Goal: Transaction & Acquisition: Purchase product/service

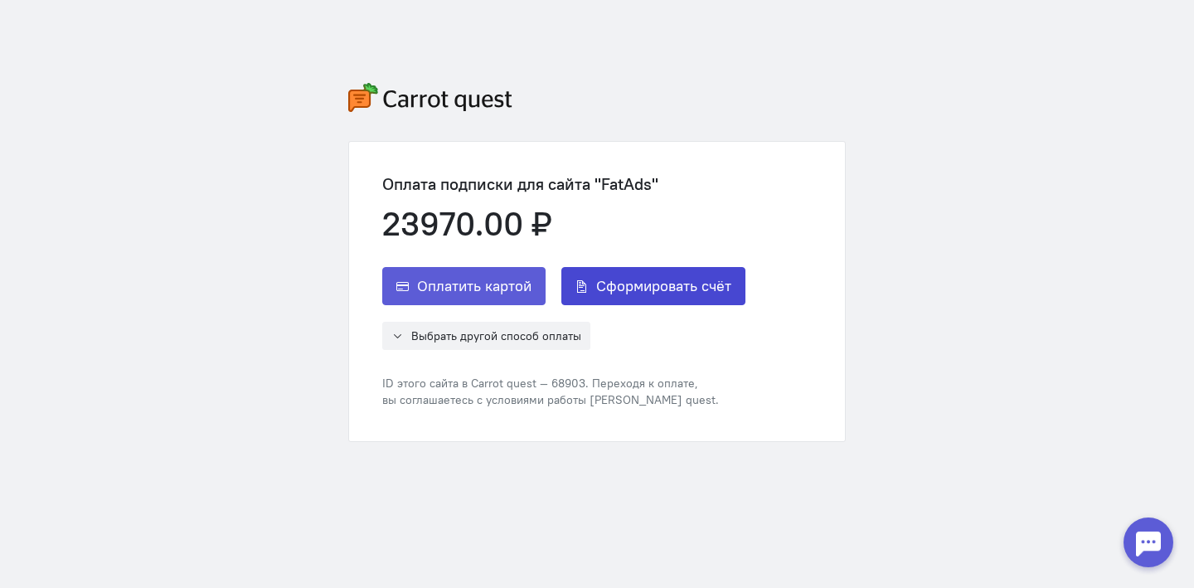
click at [615, 287] on span "Сформировать счёт" at bounding box center [663, 286] width 135 height 20
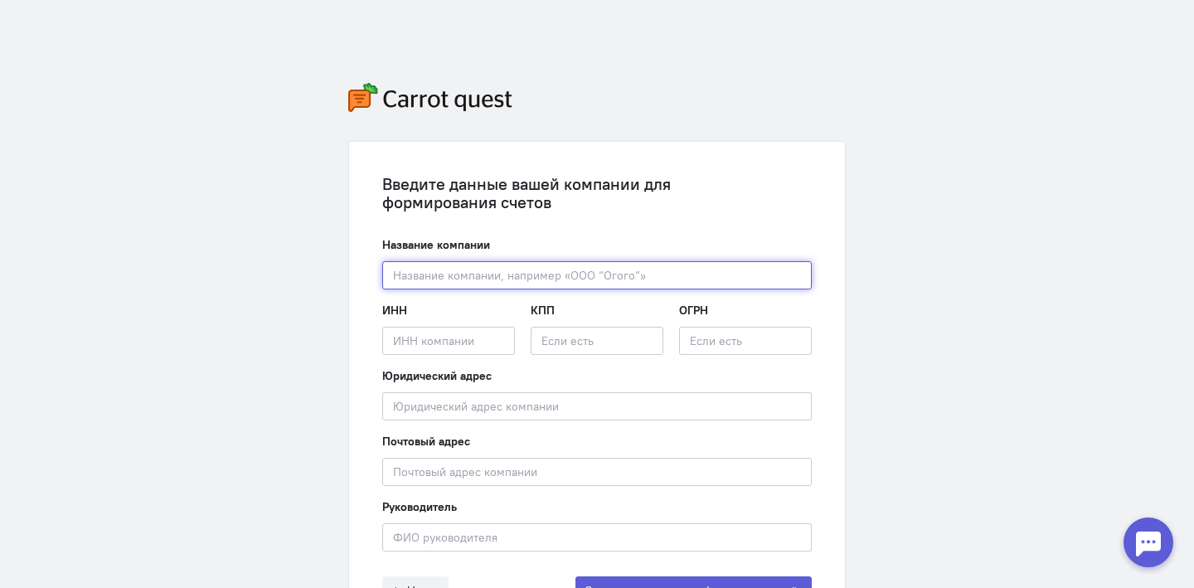
click at [593, 268] on input "text" at bounding box center [596, 275] width 429 height 28
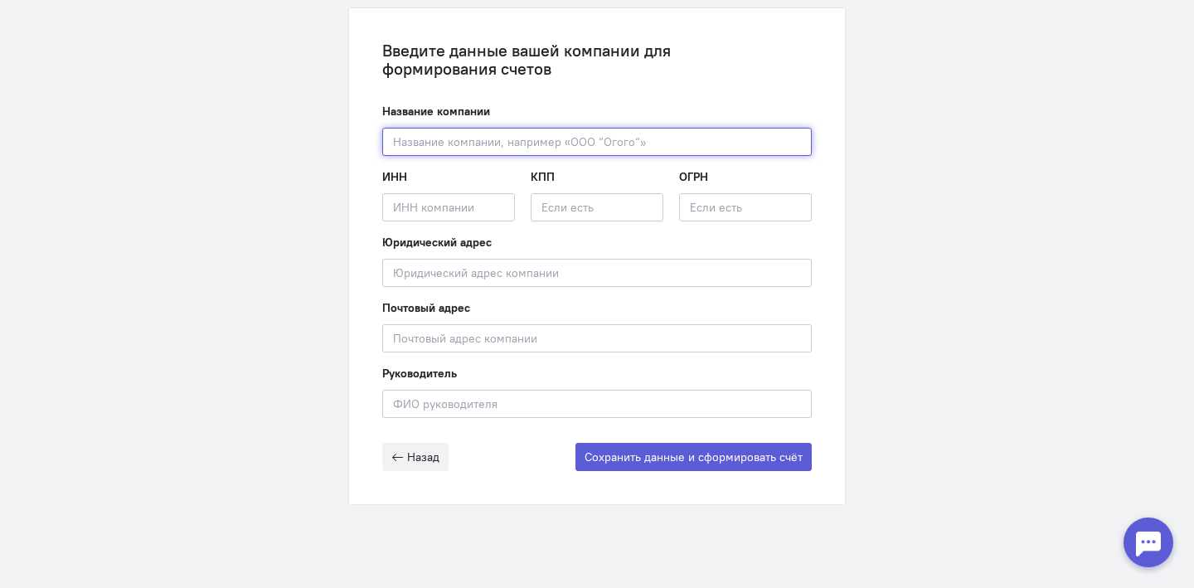
paste input "ООО «ПлатформИО»"
type input "ООО «ПлатформИО»"
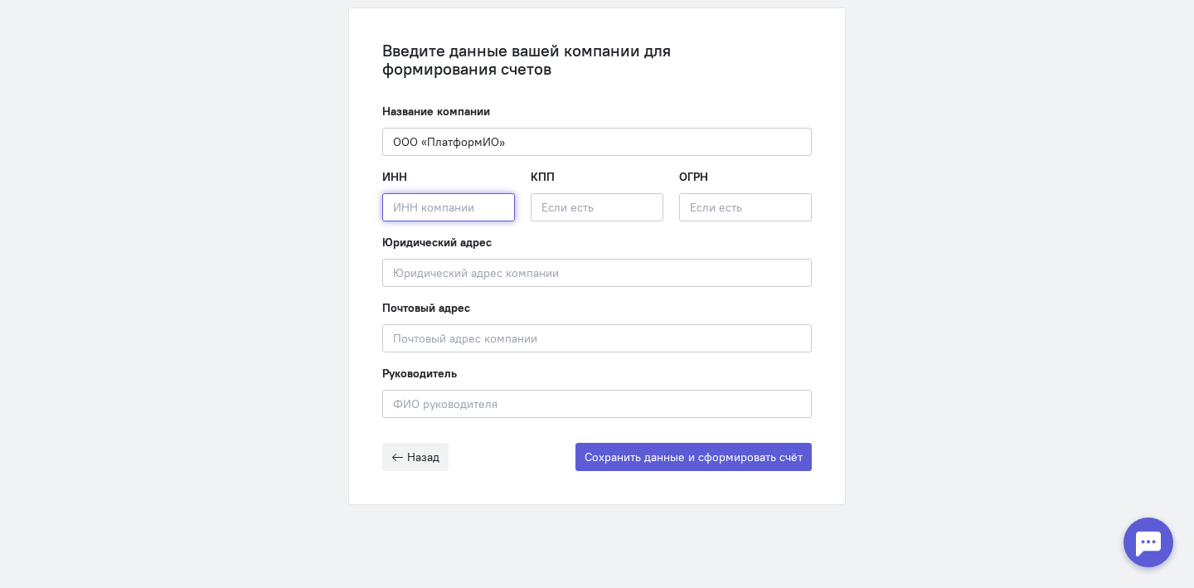
click at [397, 216] on input "text" at bounding box center [448, 207] width 133 height 28
paste input "УНП 192988719"
type input "УНП 192988719"
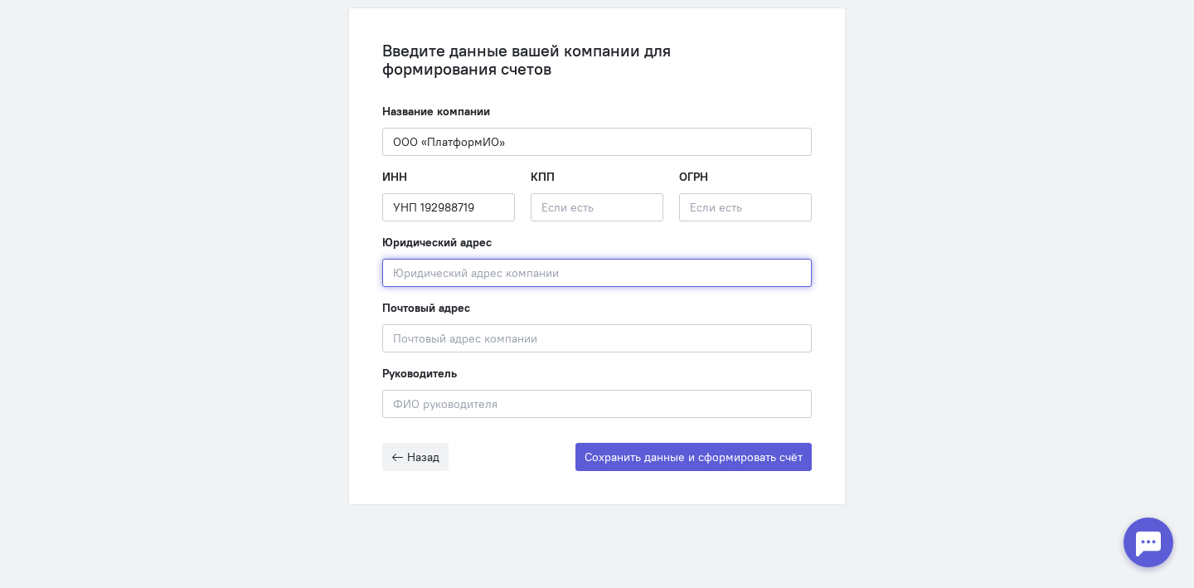
click at [484, 283] on input "text" at bounding box center [596, 273] width 429 height 28
paste input "[STREET_ADDRESS][DATE]"
click at [390, 274] on input "[STREET_ADDRESS][DATE]" at bounding box center [596, 273] width 429 height 28
drag, startPoint x: 390, startPoint y: 274, endPoint x: 508, endPoint y: 274, distance: 117.7
click at [508, 274] on input "[STREET_ADDRESS][DATE]" at bounding box center [596, 273] width 429 height 28
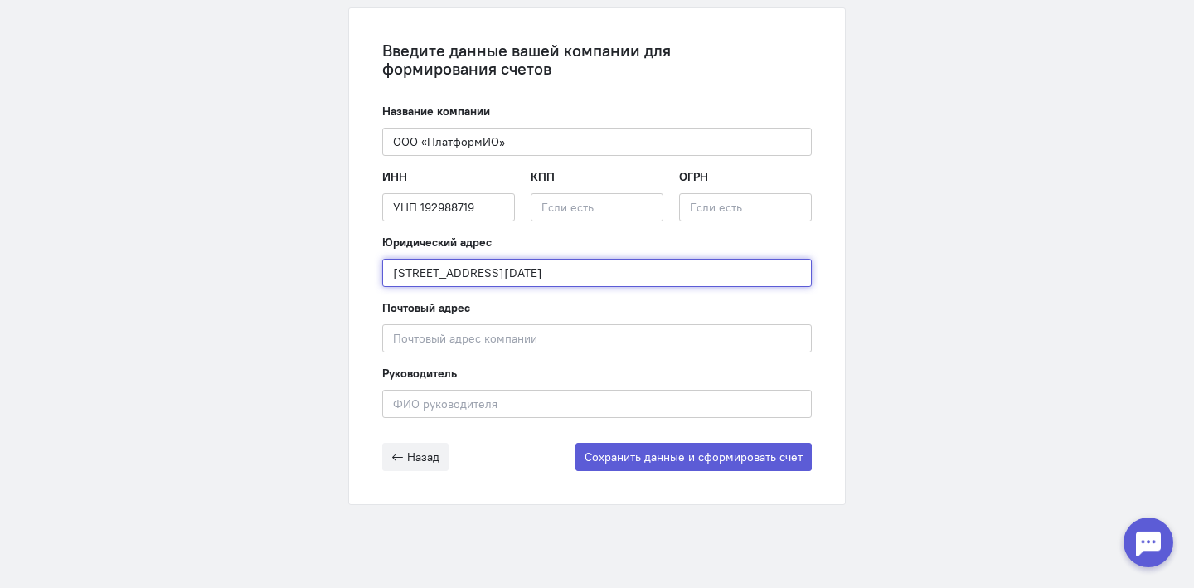
type input "[STREET_ADDRESS][DATE]"
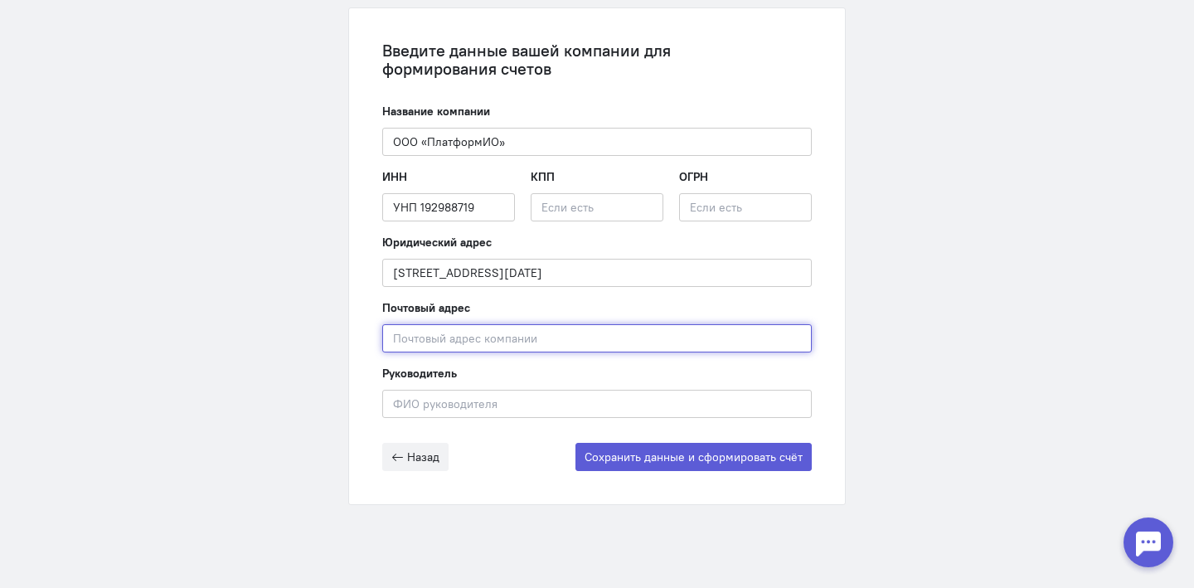
click at [531, 329] on input "text" at bounding box center [596, 338] width 429 height 28
paste input "Республика [GEOGRAPHIC_DATA],"
paste input "[STREET_ADDRESS]"
type input "[STREET_ADDRESS]"
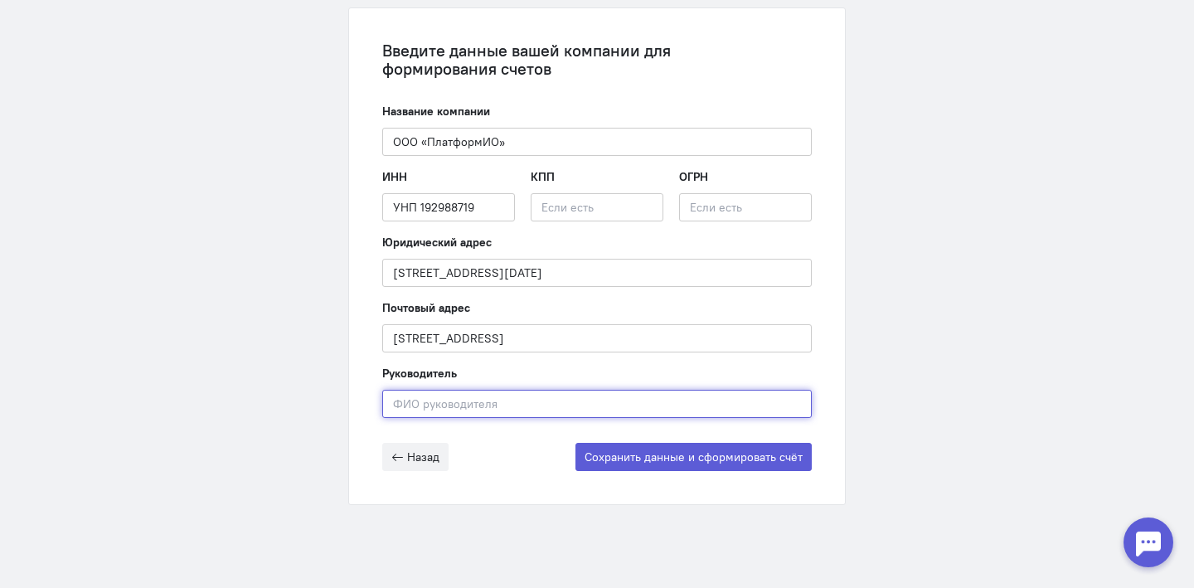
click at [590, 412] on input "text" at bounding box center [596, 404] width 429 height 28
paste input "[PERSON_NAME]"
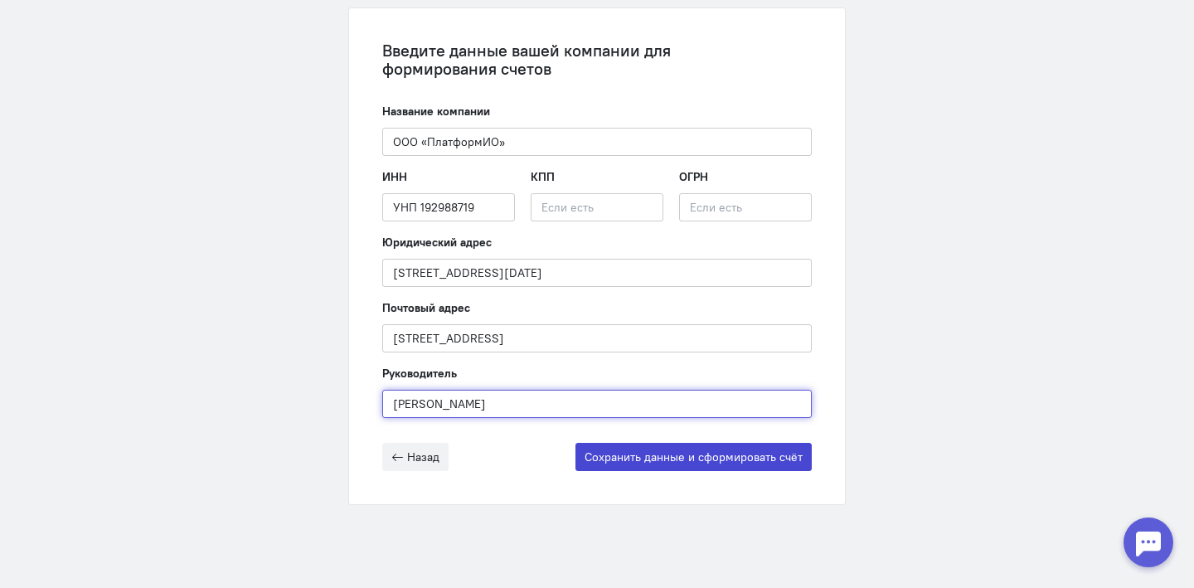
type input "[PERSON_NAME]"
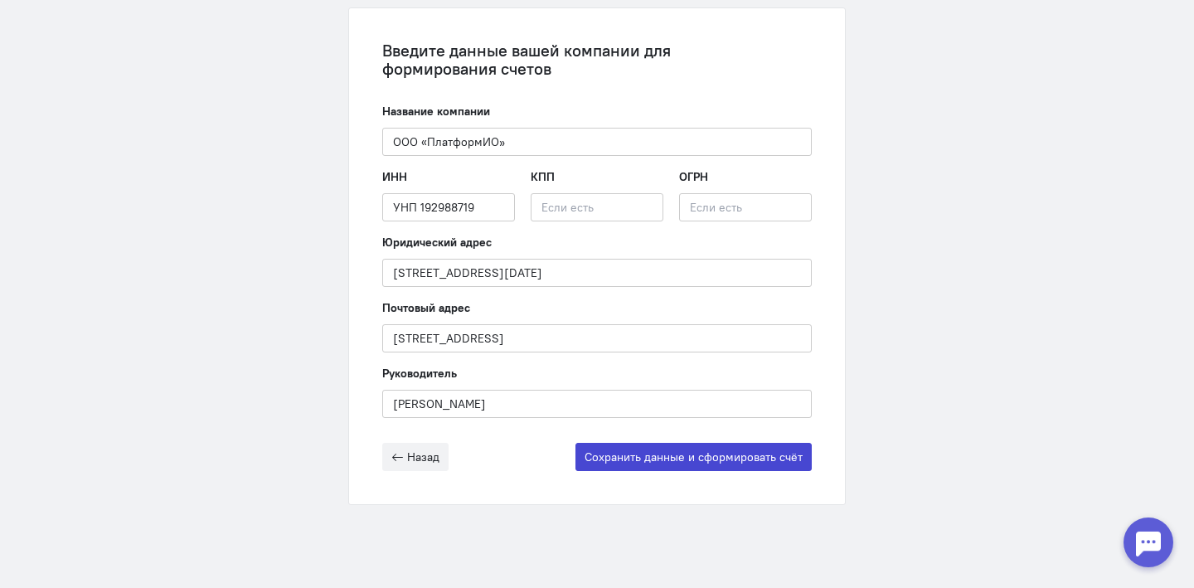
click at [616, 456] on button "Сохранить данные и сформировать счёт" at bounding box center [693, 457] width 236 height 28
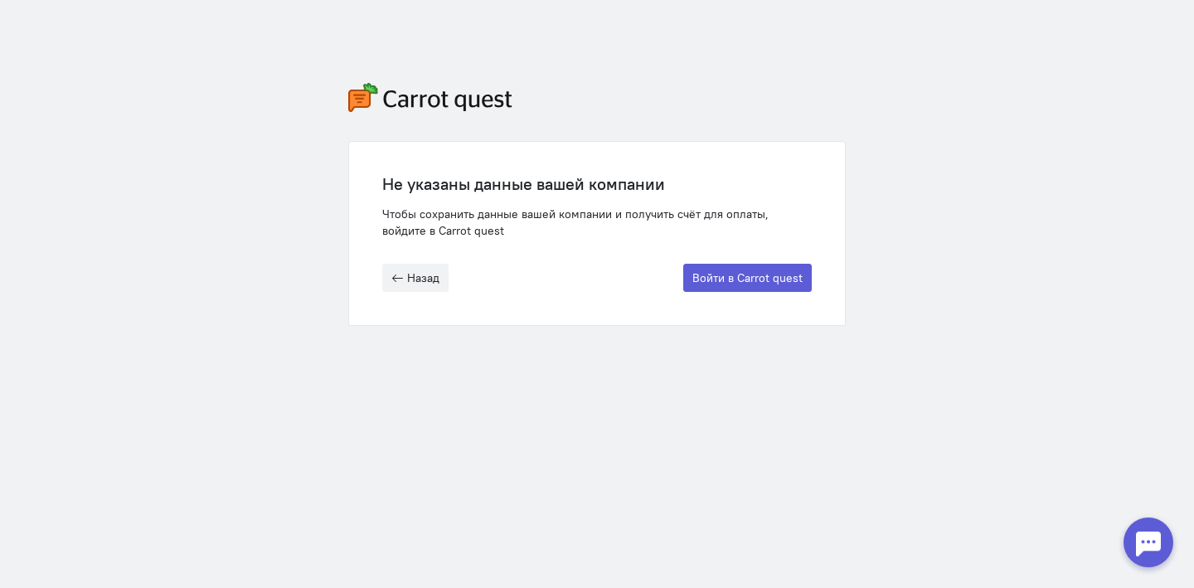
click at [1160, 543] on div at bounding box center [1148, 542] width 50 height 50
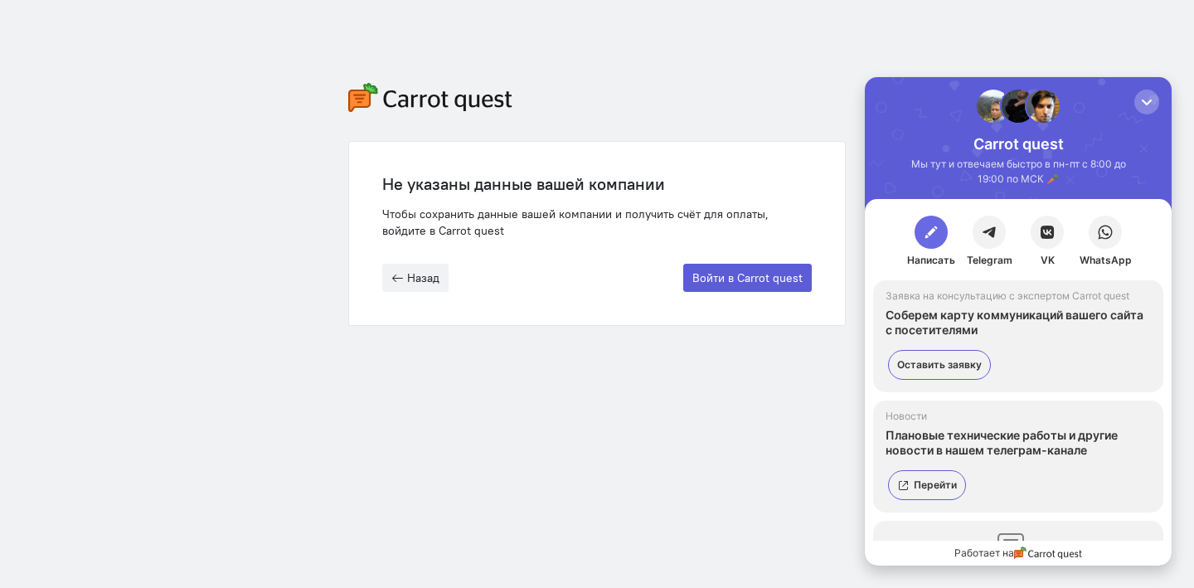
click at [926, 237] on span "button" at bounding box center [930, 232] width 17 height 17
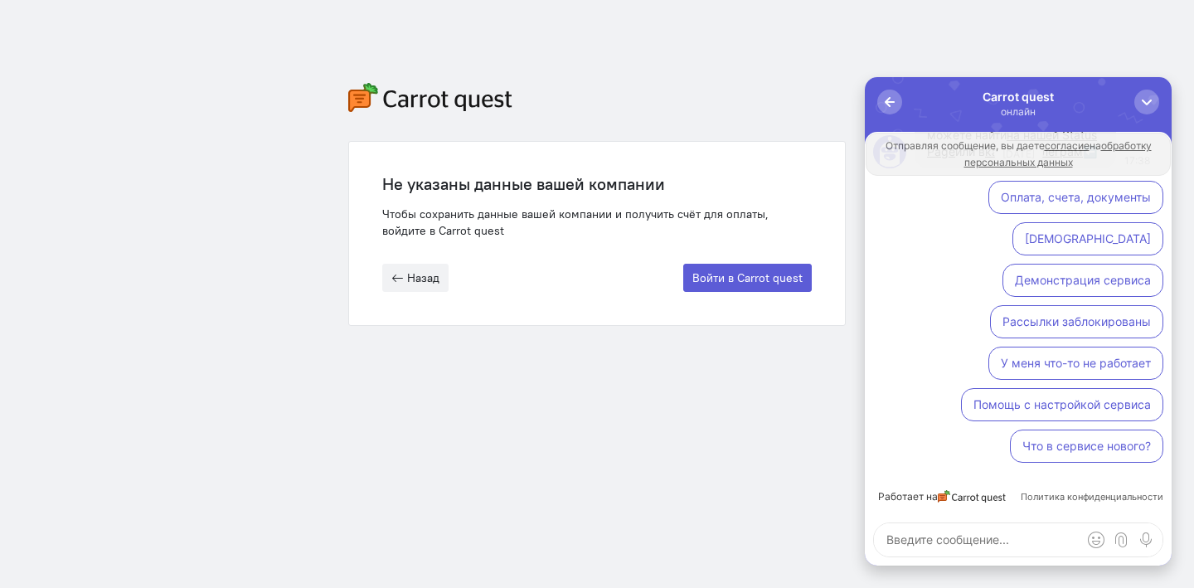
click at [988, 214] on button "Оплата, счета, документы" at bounding box center [1075, 197] width 175 height 33
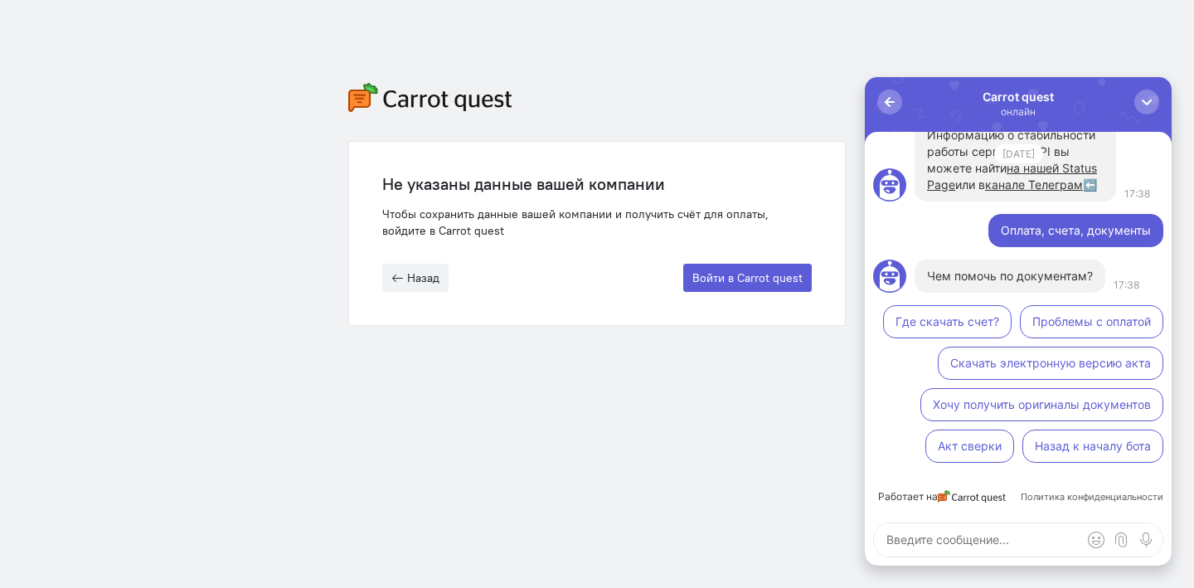
click at [1034, 316] on button "Проблемы с оплатой" at bounding box center [1090, 321] width 143 height 33
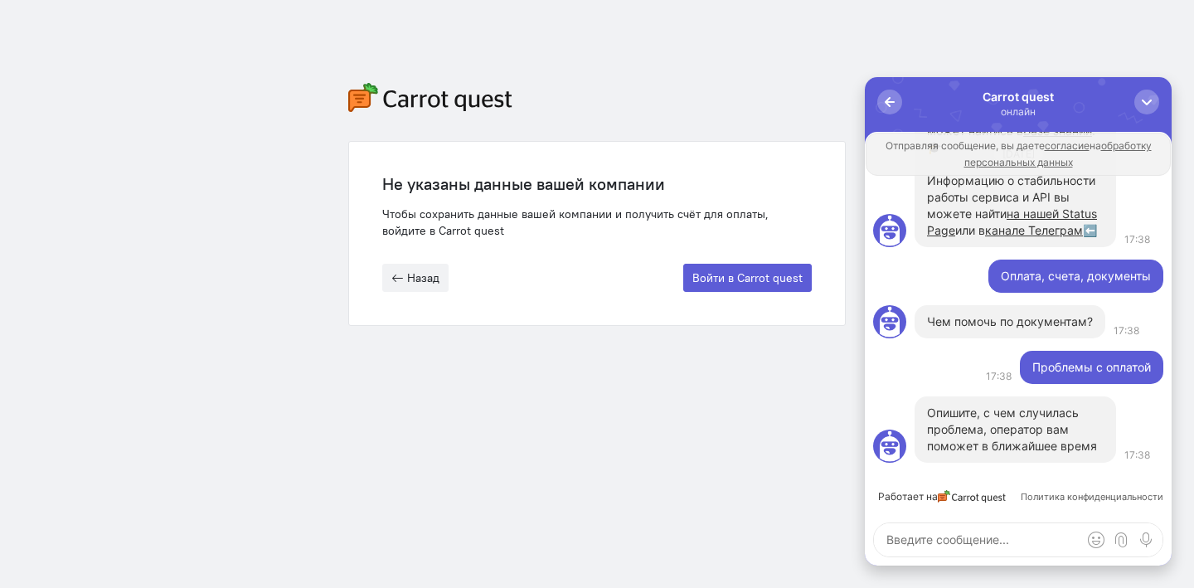
click at [955, 540] on textarea at bounding box center [1018, 539] width 288 height 33
type textarea "П"
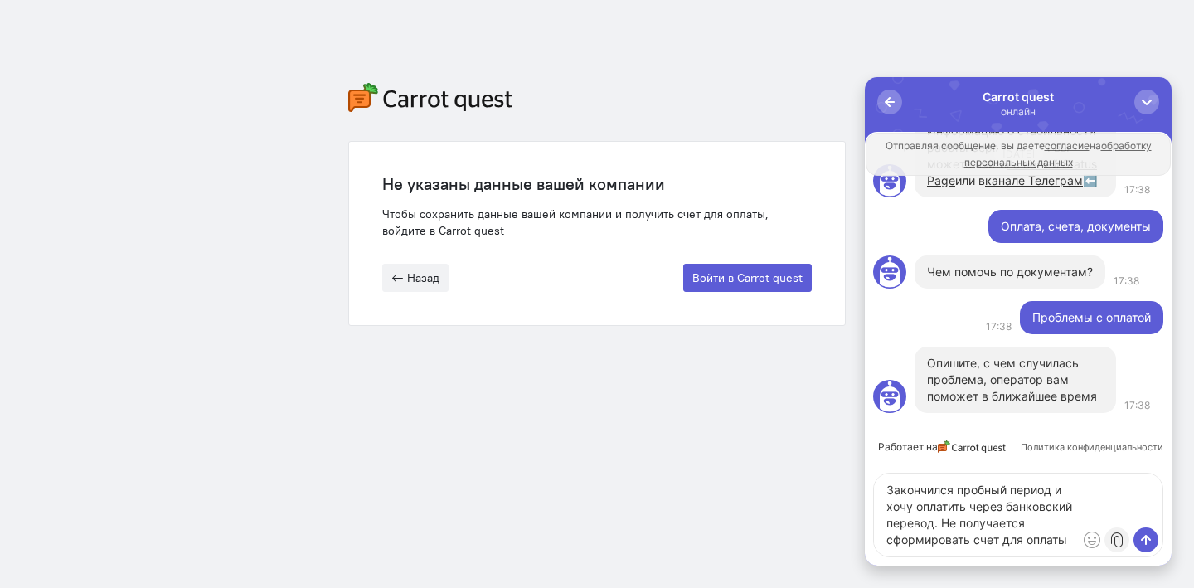
click at [1117, 545] on label at bounding box center [1116, 539] width 25 height 25
click at [864, 77] on input "file" at bounding box center [864, 77] width 0 height 0
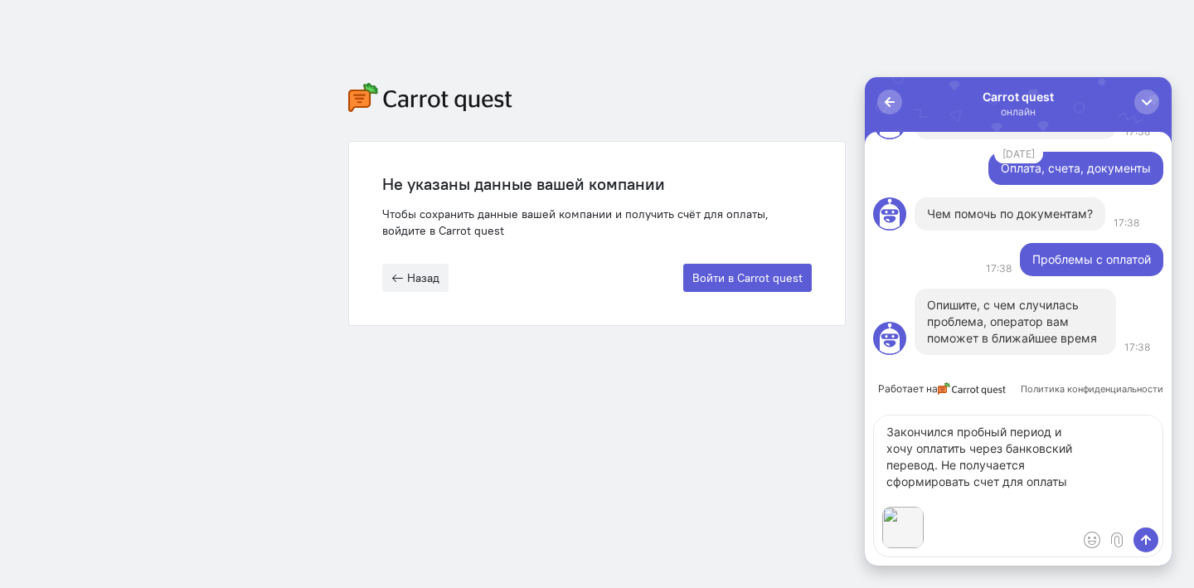
click at [964, 495] on textarea "Закончился пробный период и хочу оплатить через банковский перевод. Не получает…" at bounding box center [1018, 456] width 288 height 83
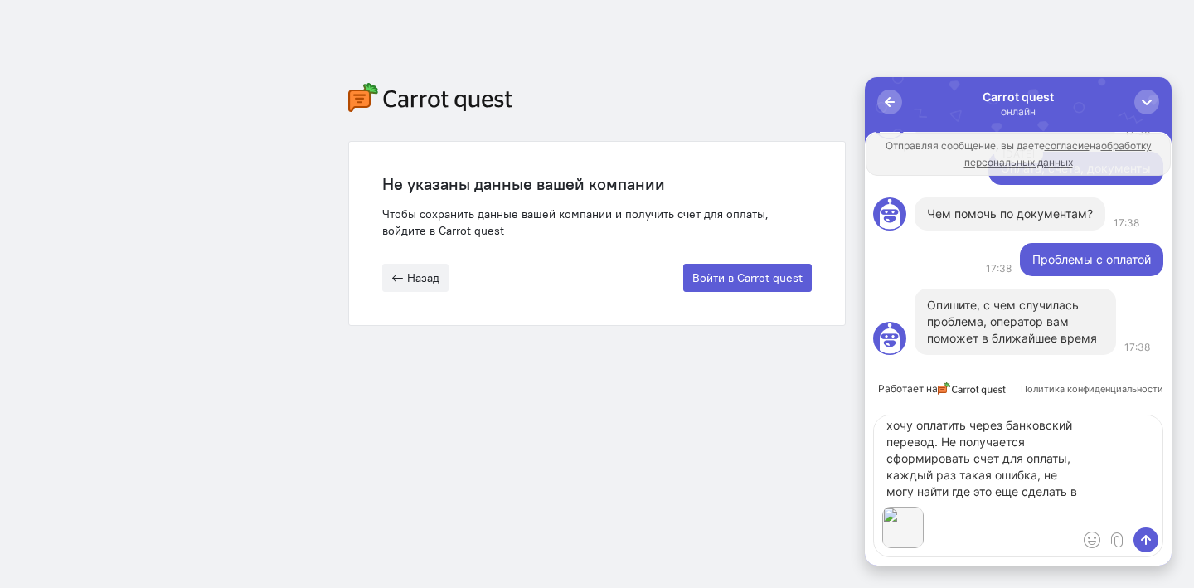
scroll to position [40, 0]
type textarea "Закончился пробный период и хочу оплатить через банковский перевод. Не получает…"
click at [1157, 541] on button "submit" at bounding box center [1145, 539] width 25 height 25
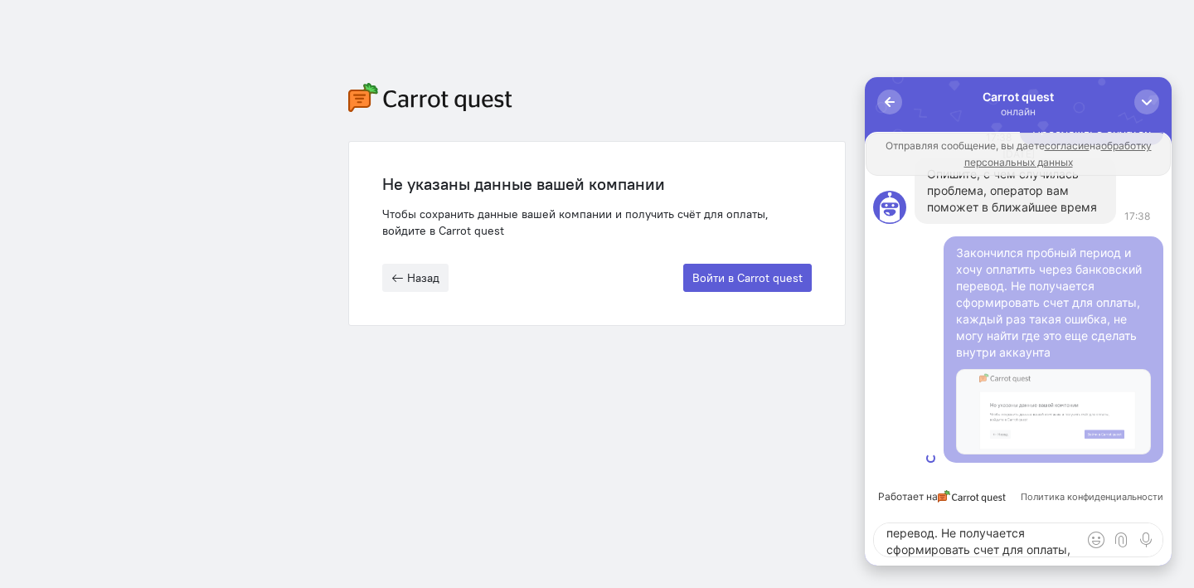
scroll to position [0, 0]
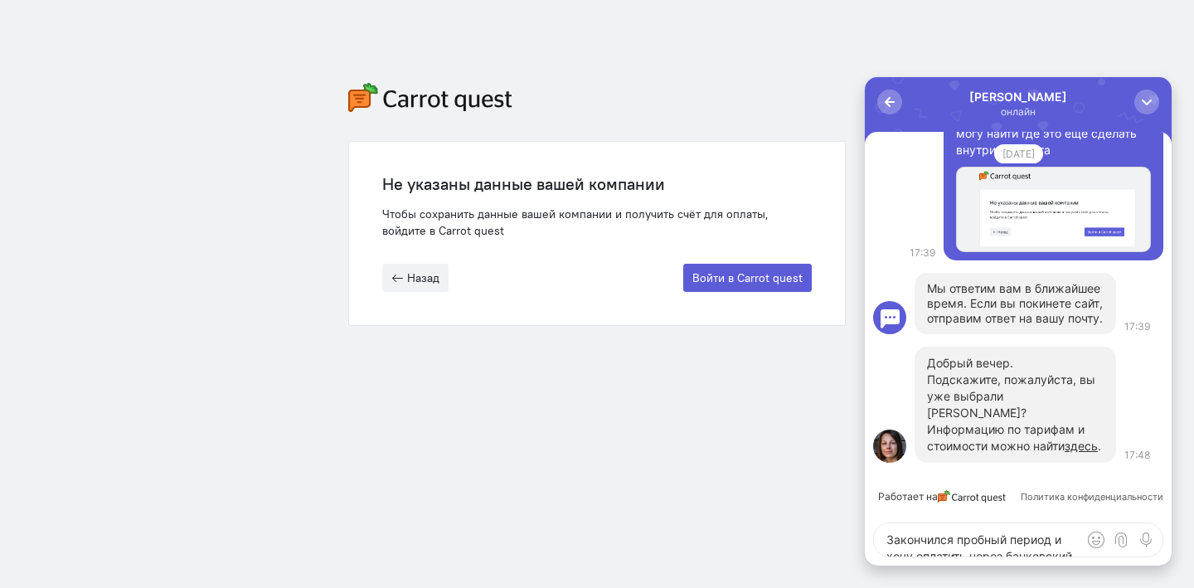
click at [929, 545] on textarea "Закончился пробный период и хочу оплатить через банковский перевод. Не получает…" at bounding box center [1018, 539] width 288 height 33
type textarea "L"
paste textarea "Поддержка"
type textarea "Да, нужен тариф Поддержка"
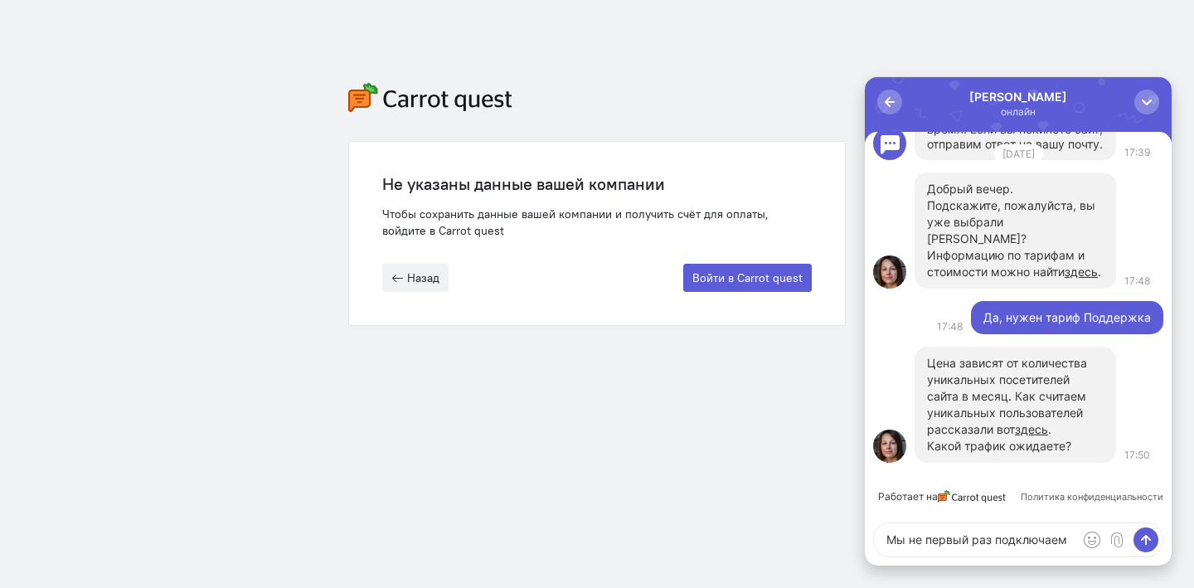
click at [1069, 537] on textarea "Мы не первый раз подключаем" at bounding box center [1018, 539] width 288 height 33
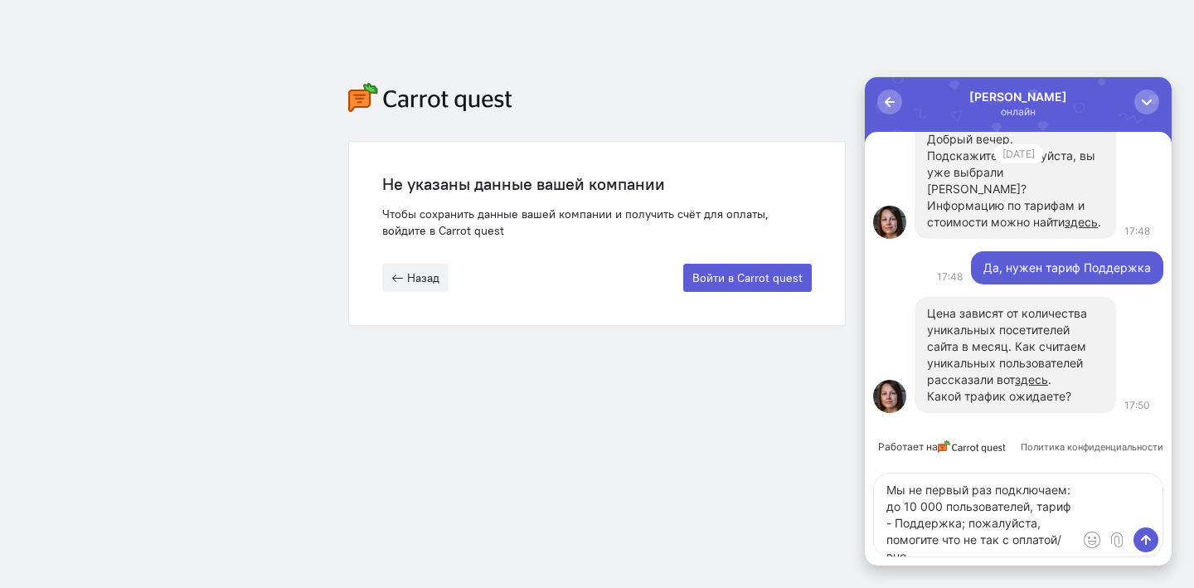
scroll to position [7, 0]
type textarea "Мы не первый раз подключаем: до 10 000 пользователей, тариф - Поддержка; пожалу…"
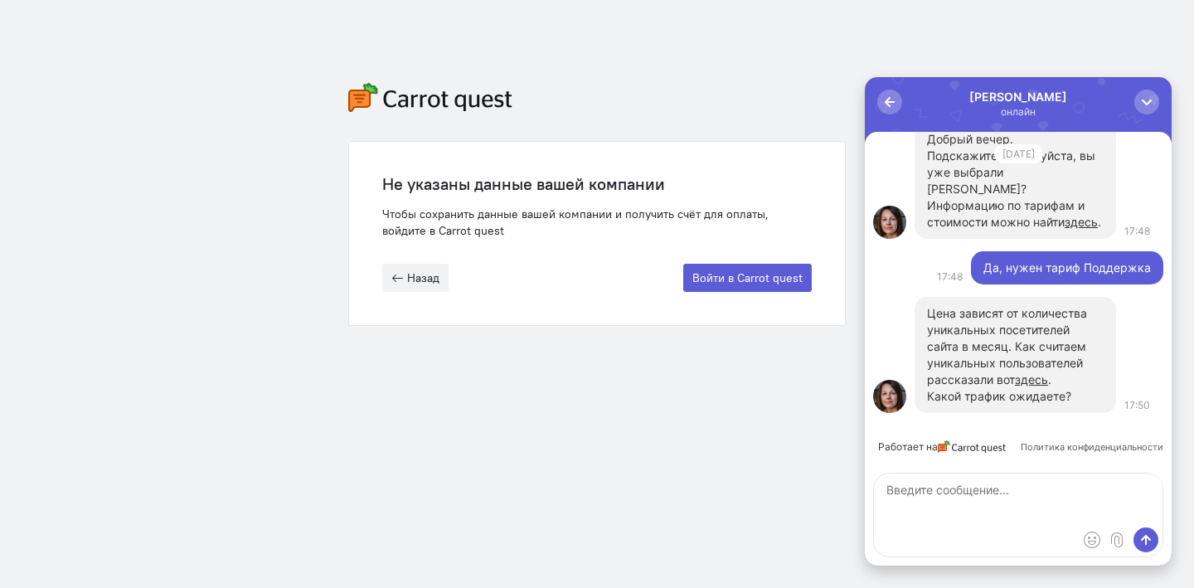
scroll to position [0, 0]
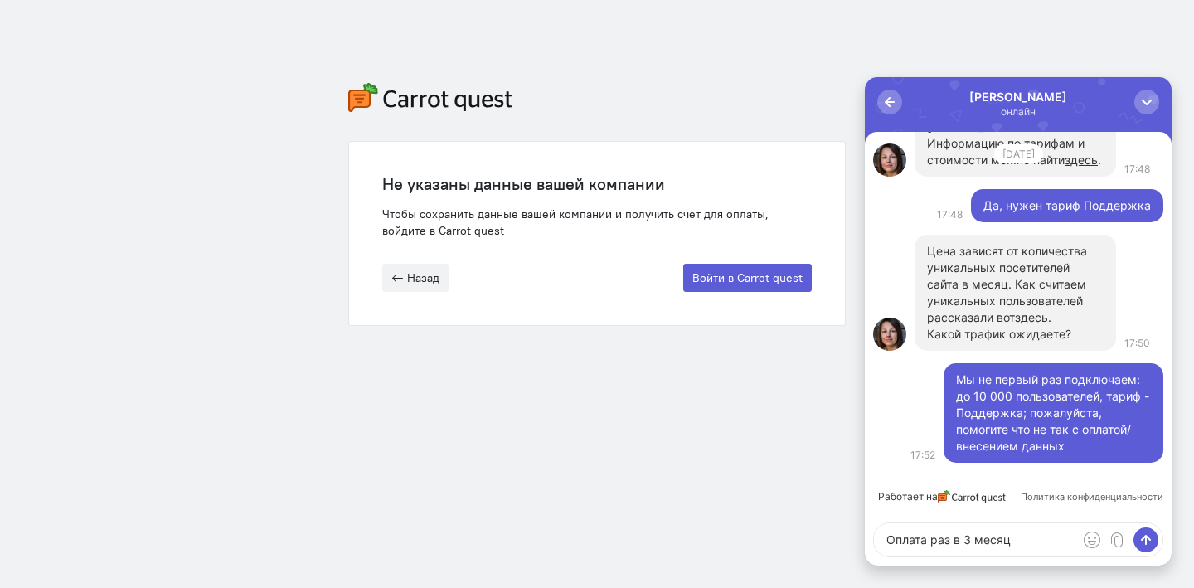
type textarea "Оплата раз в 3 месяца"
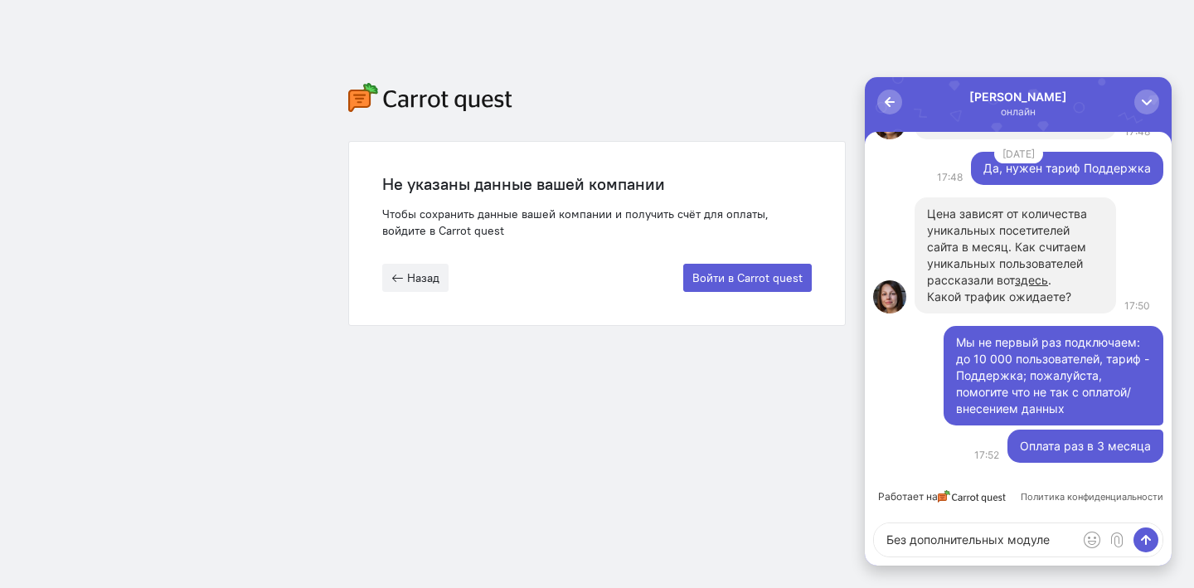
type textarea "Без дополнительных модулей"
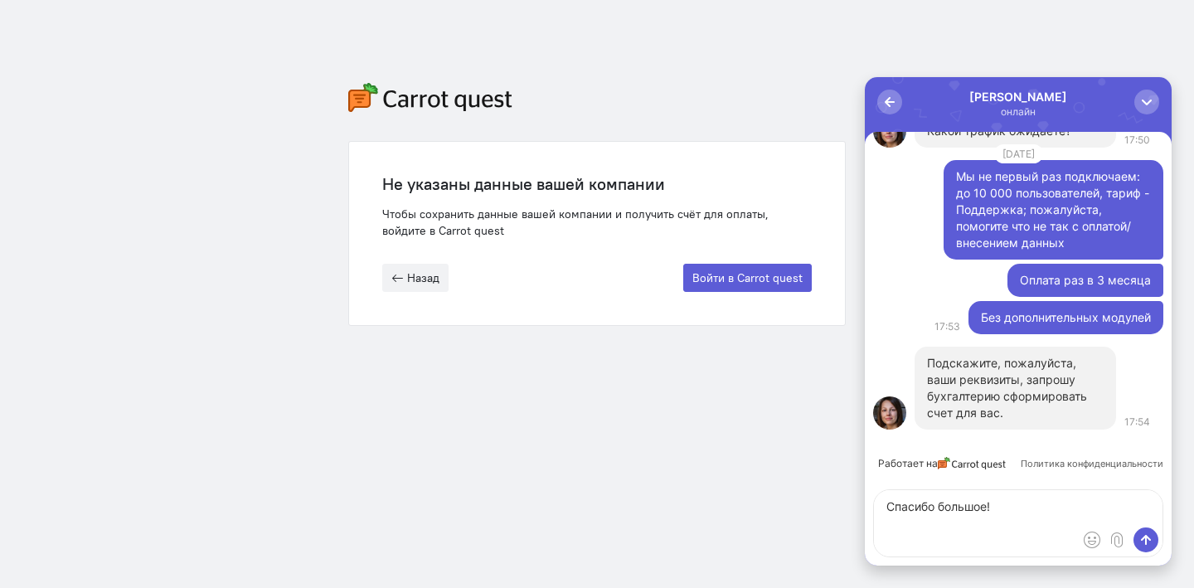
paste textarea "реквизиты: ООО «ПлатформИО» УНП 192988719 юр. адрес: [STREET_ADDRESS][DATE], по…"
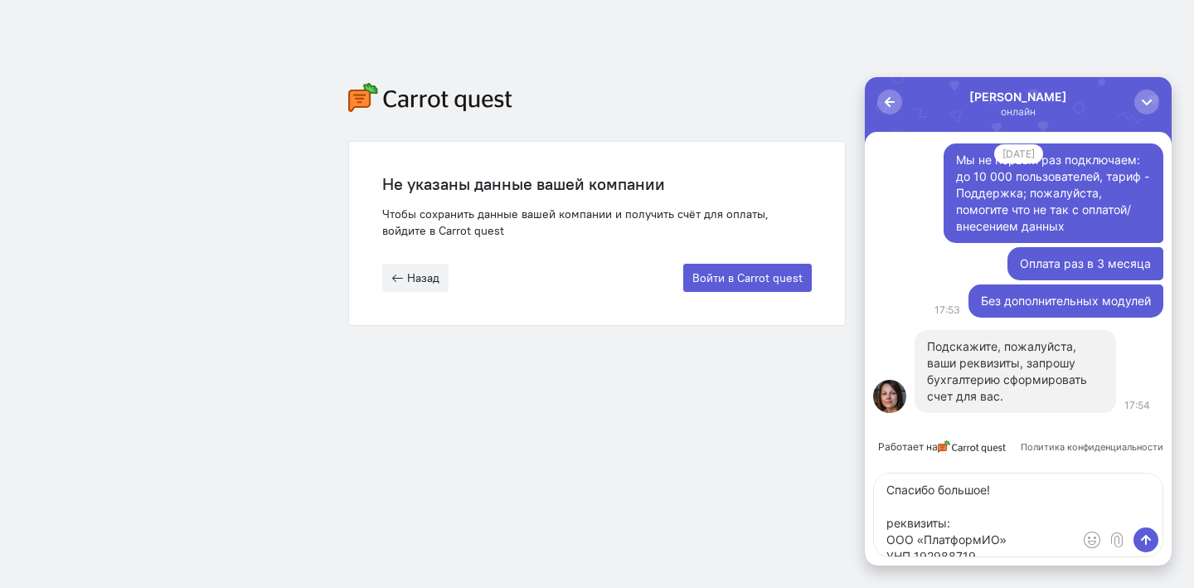
scroll to position [123, 0]
type textarea "Спасибо большое! реквизиты: ООО «ПлатформИО» УНП 192988719 юр. адрес: [STREET_A…"
click at [1146, 538] on span "submit" at bounding box center [1145, 539] width 17 height 17
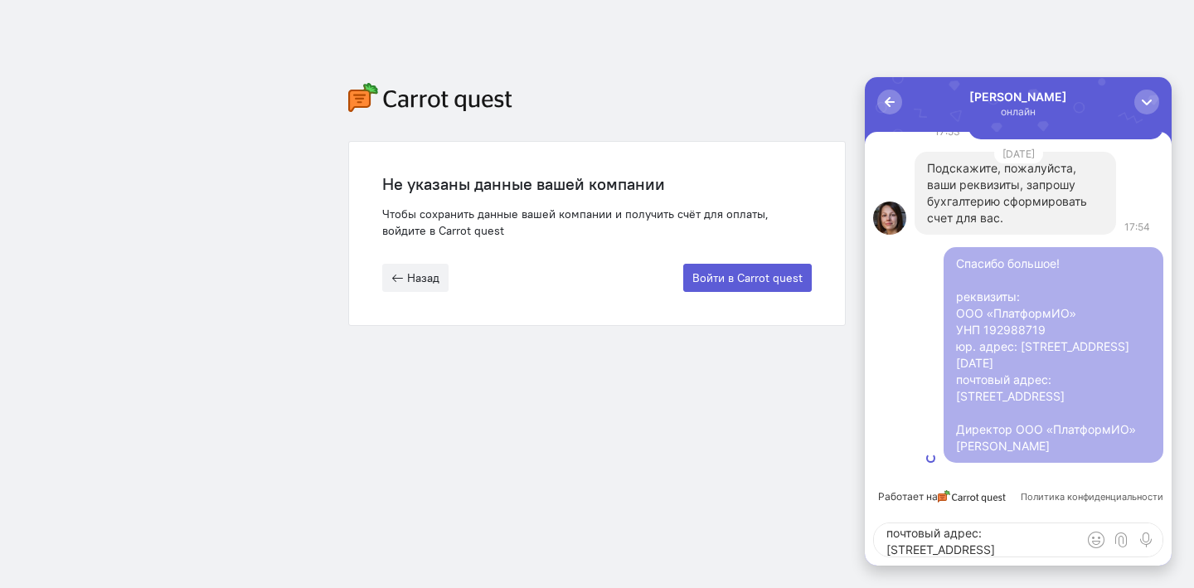
scroll to position [0, 0]
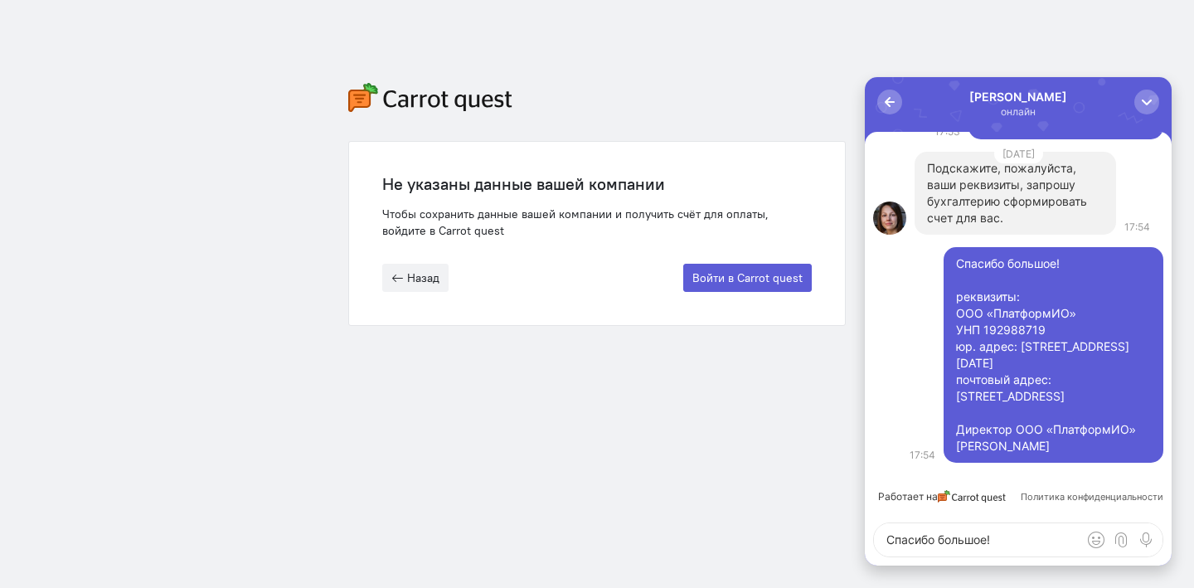
click at [997, 545] on textarea "Спасибо большое! реквизиты: ООО «ПлатформИО» УНП 192988719 юр. адрес: [STREET_A…" at bounding box center [1018, 539] width 288 height 33
type textarea "Сколько займет по времени?"
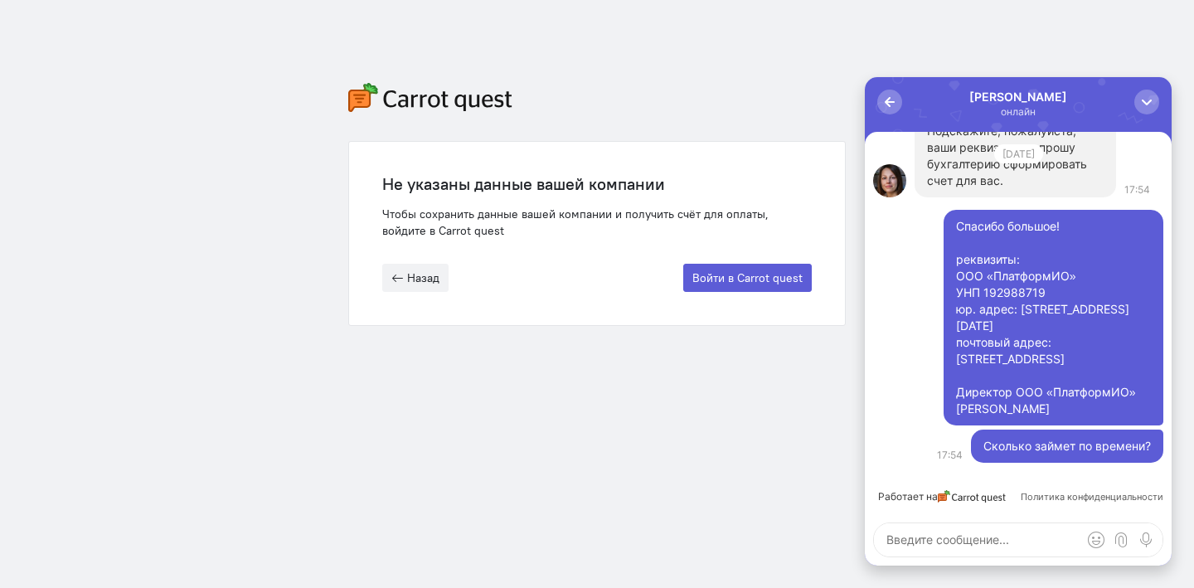
click at [1002, 551] on textarea at bounding box center [1018, 539] width 288 height 33
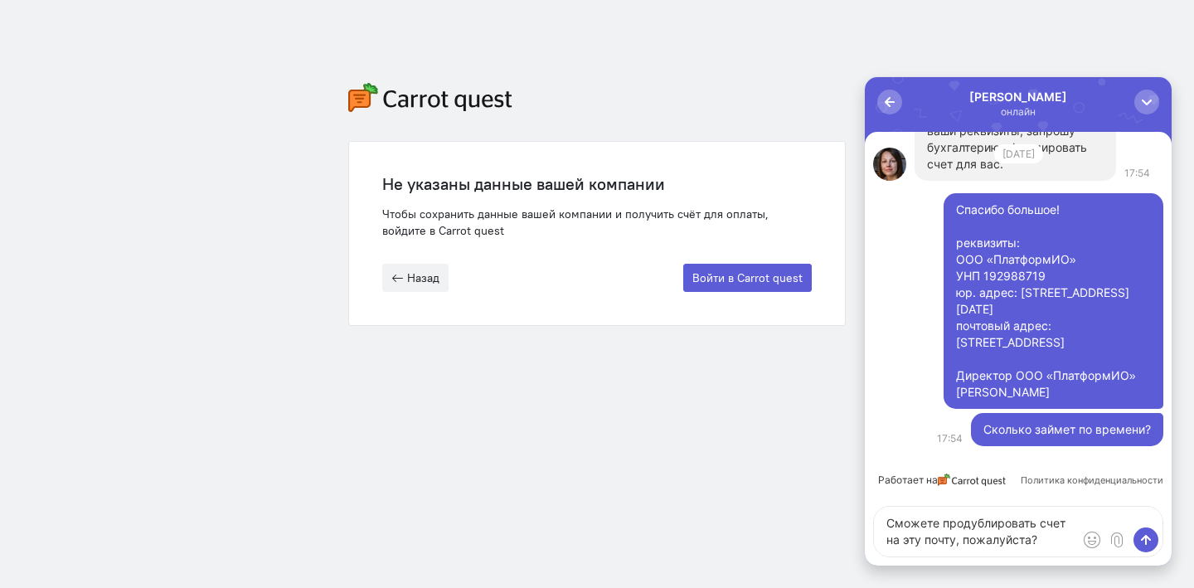
paste textarea "[PERSON_NAME][EMAIL_ADDRESS][DOMAIN_NAME]"
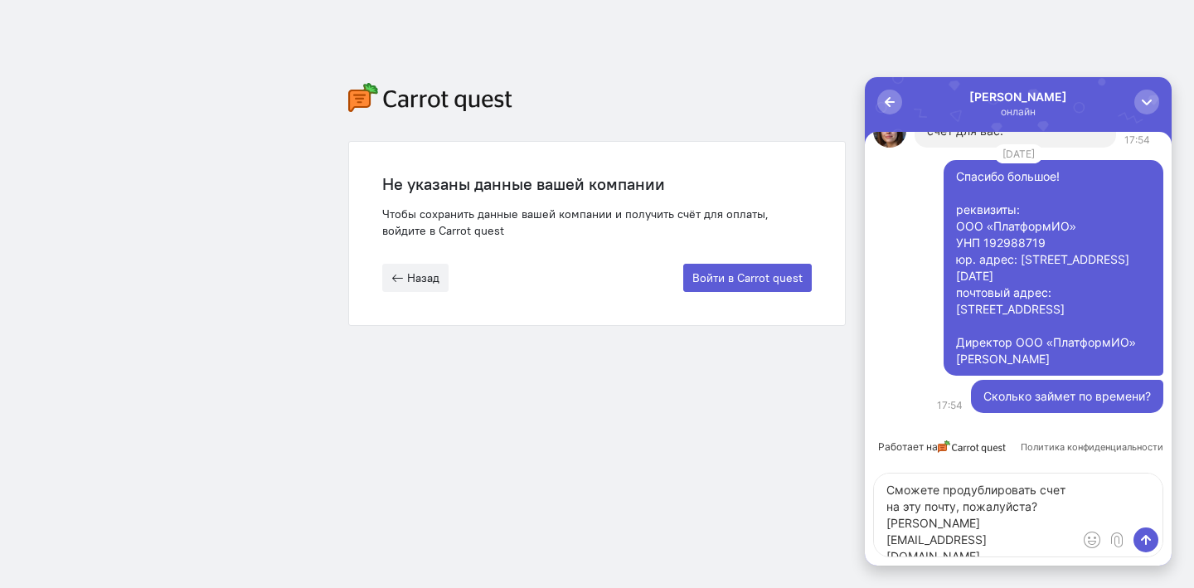
type textarea "Сможете продублировать счет на эту почту, пожалуйста? [PERSON_NAME][EMAIL_ADDRE…"
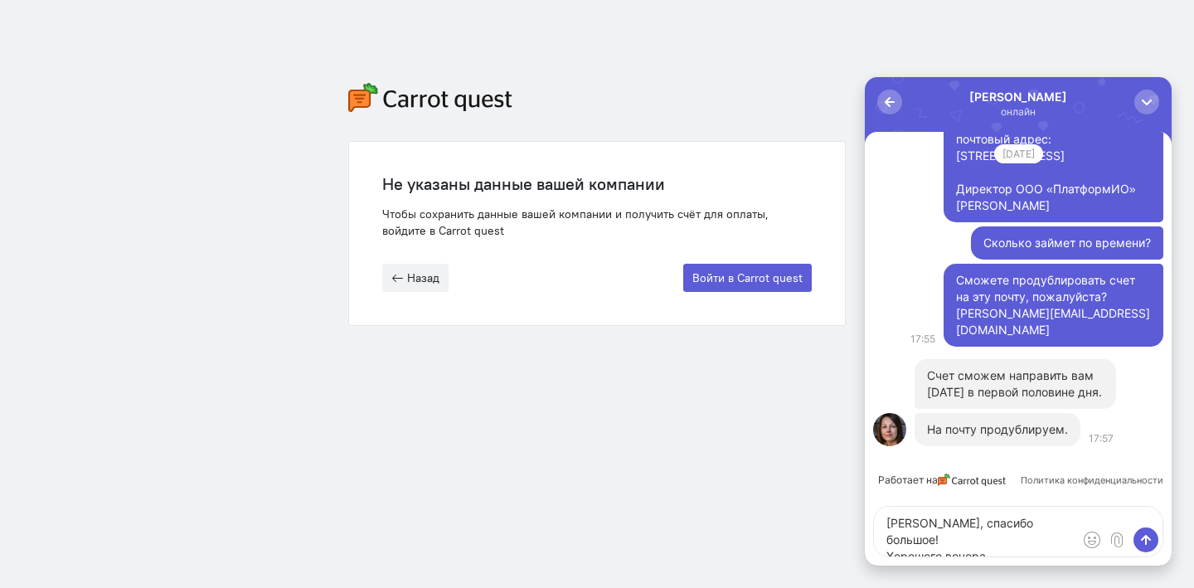
type textarea "[PERSON_NAME], спасибо большое! Хорошего вечера!"
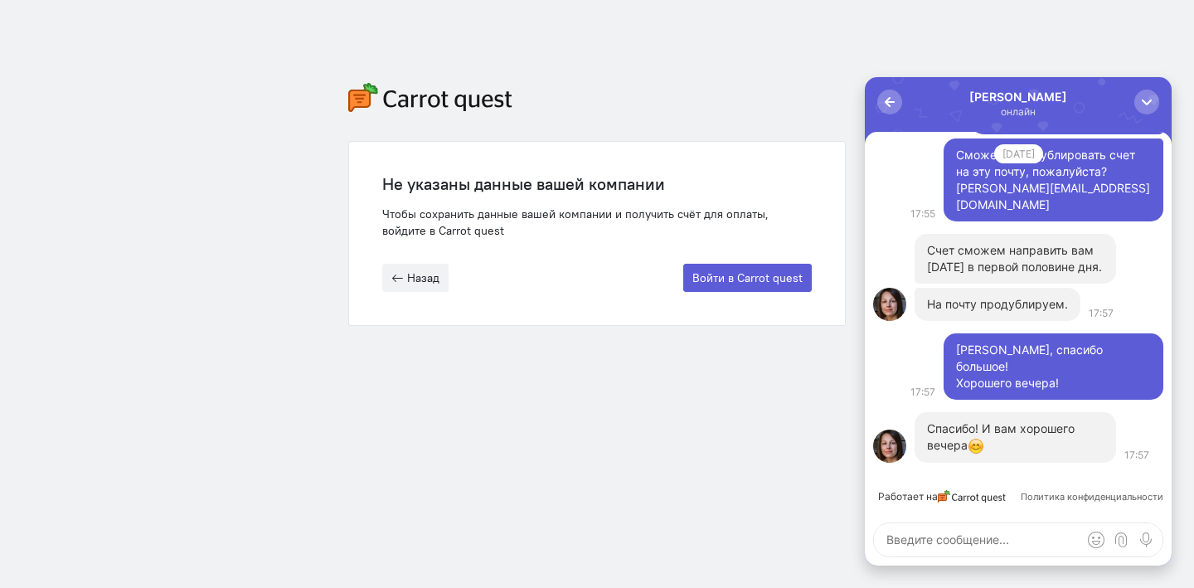
click at [987, 443] on p "Спасибо! И вам хорошего вечера" at bounding box center [1015, 437] width 177 height 34
click at [1152, 107] on div "button" at bounding box center [1146, 102] width 17 height 17
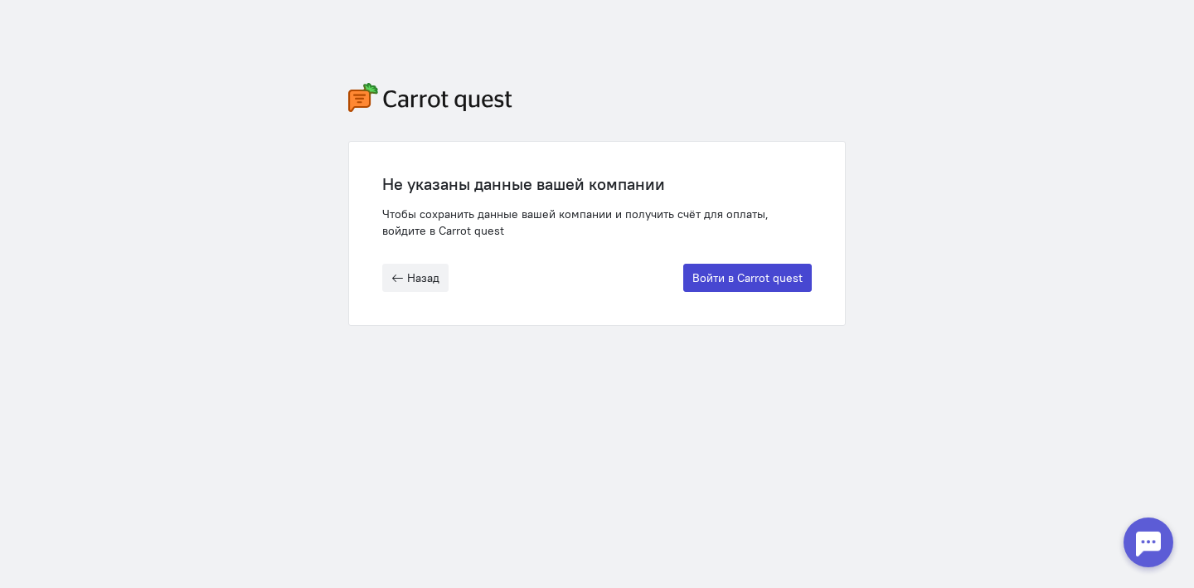
click at [721, 264] on button "Войти в Carrot quest" at bounding box center [747, 278] width 128 height 28
